Goal: Navigation & Orientation: Find specific page/section

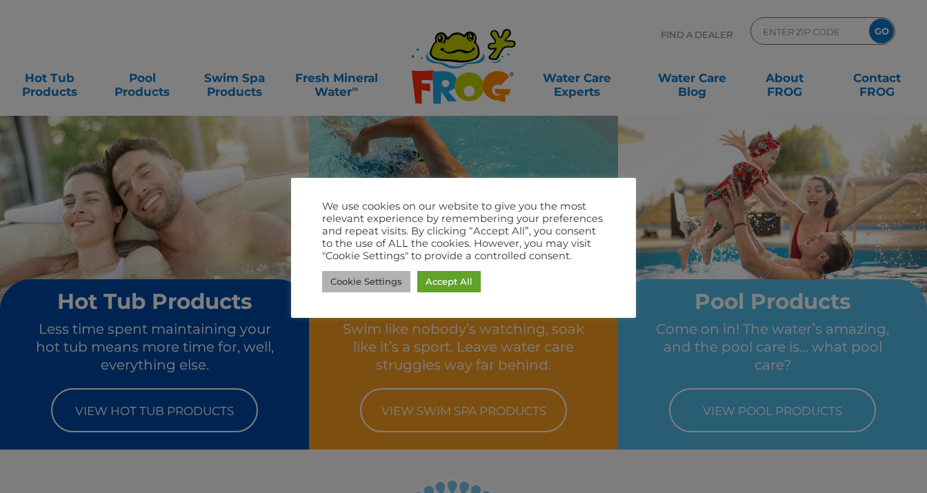
click at [374, 278] on link "Cookie Settings" at bounding box center [366, 281] width 88 height 21
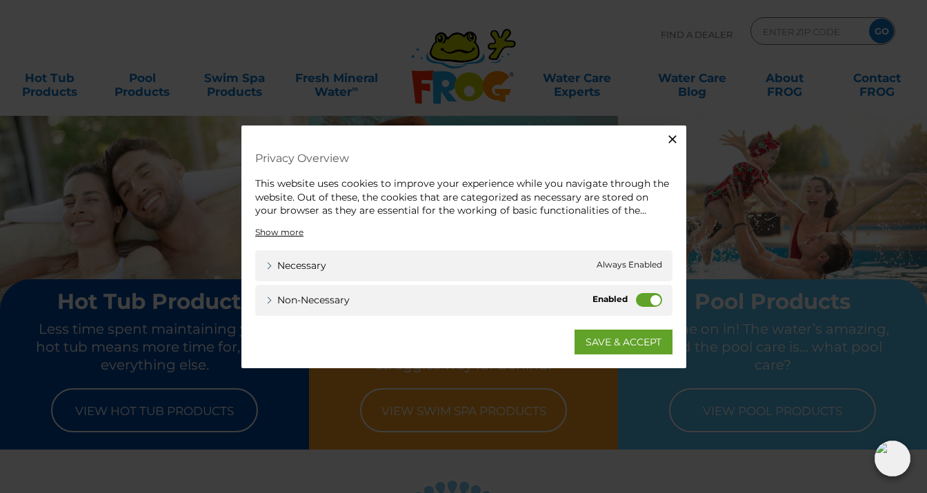
click at [328, 183] on div "This website uses cookies to improve your experience while you navigate through…" at bounding box center [463, 197] width 417 height 41
click at [673, 139] on icon "button" at bounding box center [672, 139] width 14 height 14
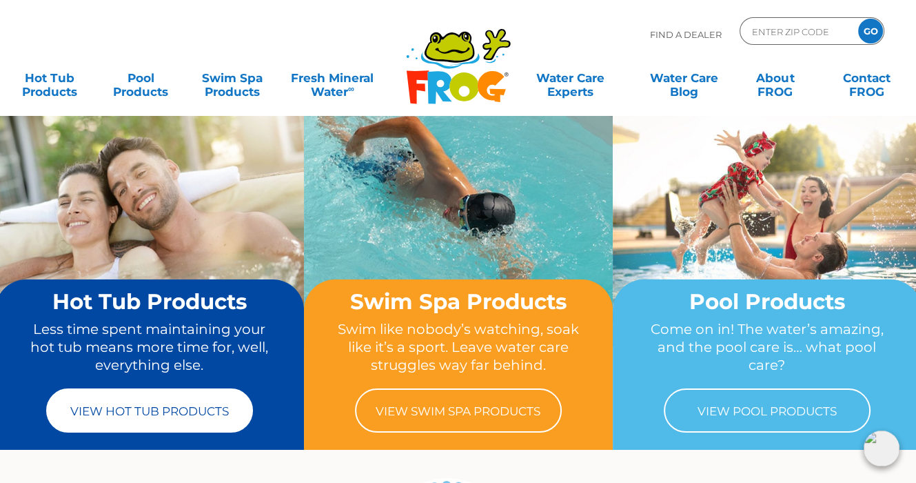
click at [130, 414] on link "View Hot Tub Products" at bounding box center [149, 410] width 207 height 44
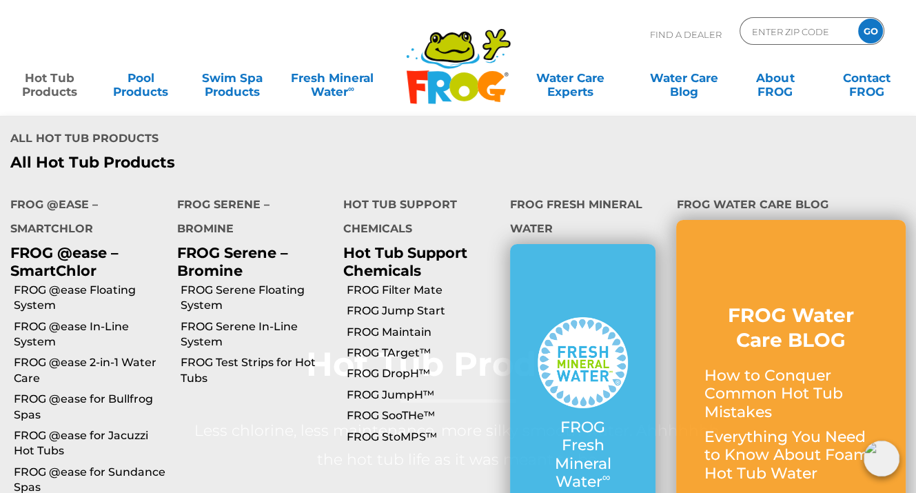
click at [47, 81] on link "Hot Tub Products" at bounding box center [49, 78] width 71 height 28
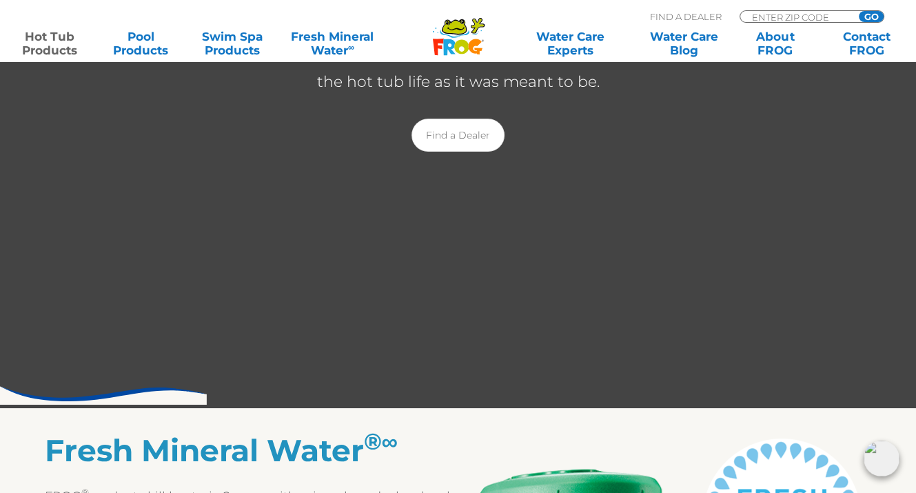
scroll to position [345, 0]
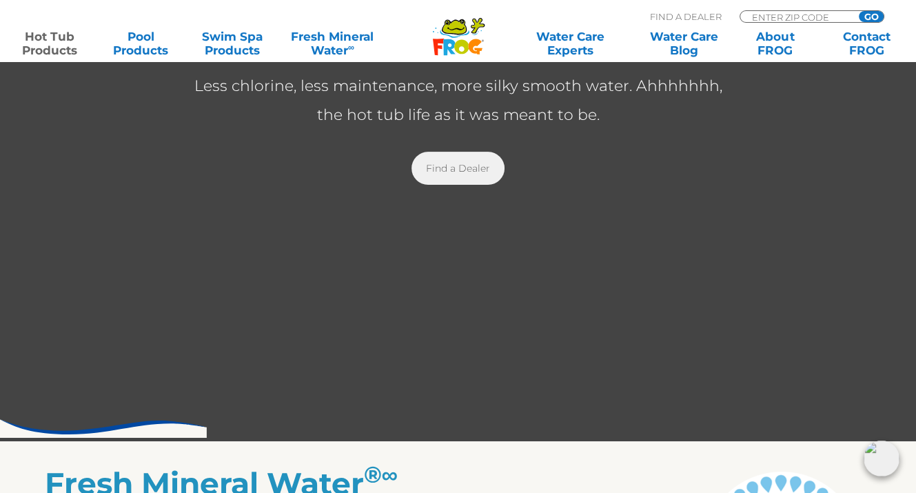
click at [463, 164] on link "Find a Dealer" at bounding box center [458, 168] width 93 height 33
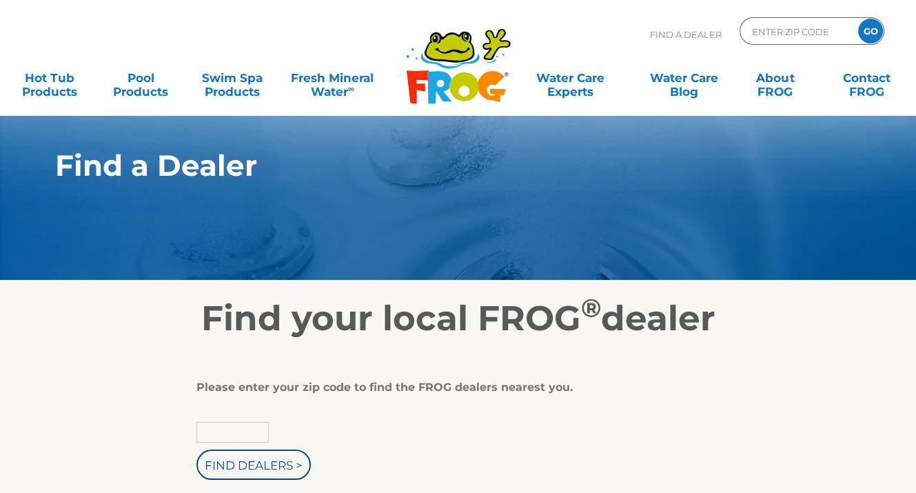
click at [227, 432] on input "text" at bounding box center [233, 432] width 72 height 21
type input "92646"
click at [197, 450] on input "Find Dealers >" at bounding box center [254, 465] width 114 height 30
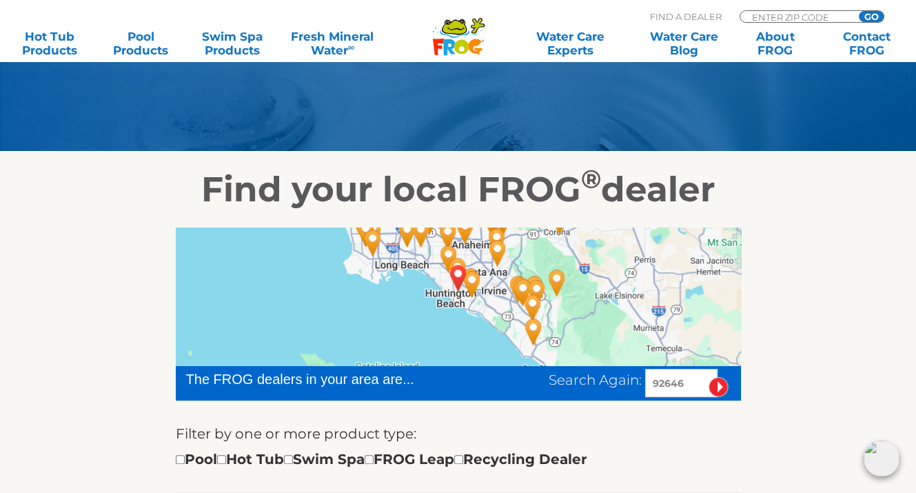
scroll to position [138, 0]
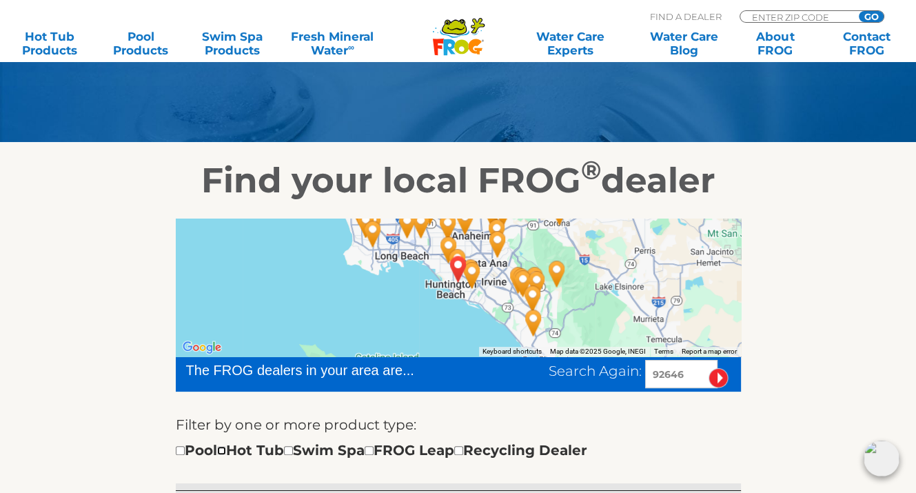
click at [226, 450] on input "checkbox" at bounding box center [221, 450] width 9 height 9
checkbox input "true"
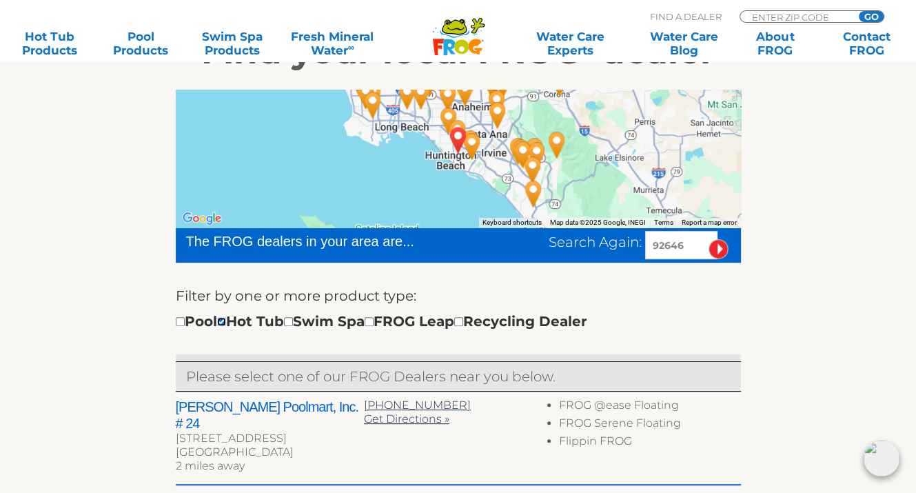
scroll to position [276, 0]
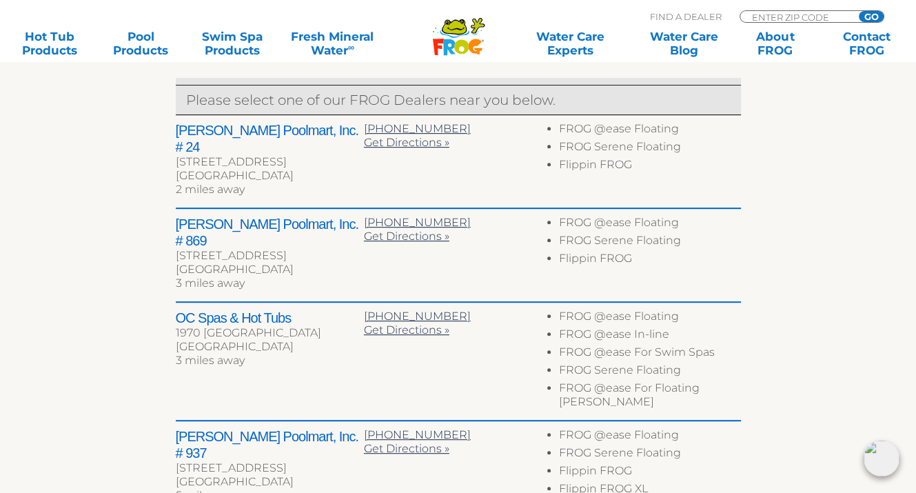
scroll to position [563, 0]
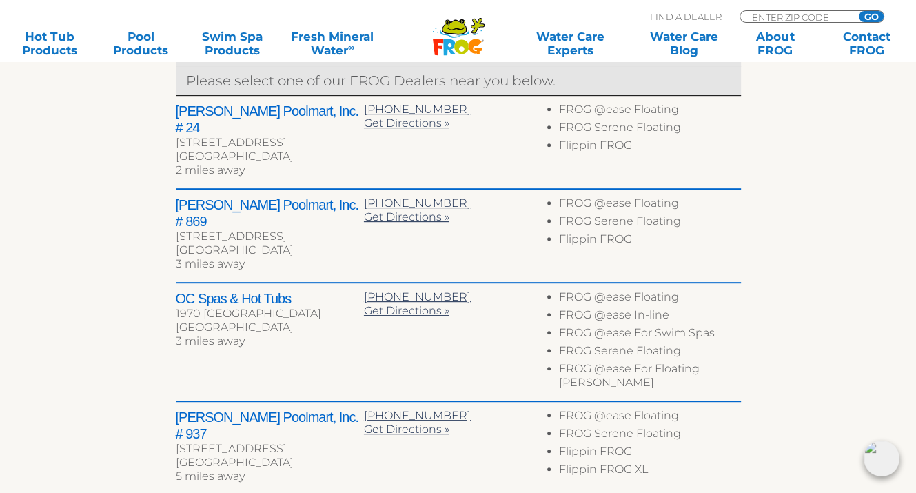
click at [625, 308] on li "FROG @ease In-line" at bounding box center [649, 317] width 181 height 18
click at [593, 308] on li "FROG @ease In-line" at bounding box center [649, 317] width 181 height 18
drag, startPoint x: 673, startPoint y: 283, endPoint x: 560, endPoint y: 287, distance: 113.2
click at [560, 308] on li "FROG @ease In-line" at bounding box center [649, 317] width 181 height 18
copy li "FROG @ease In-line"
